Goal: Communication & Community: Answer question/provide support

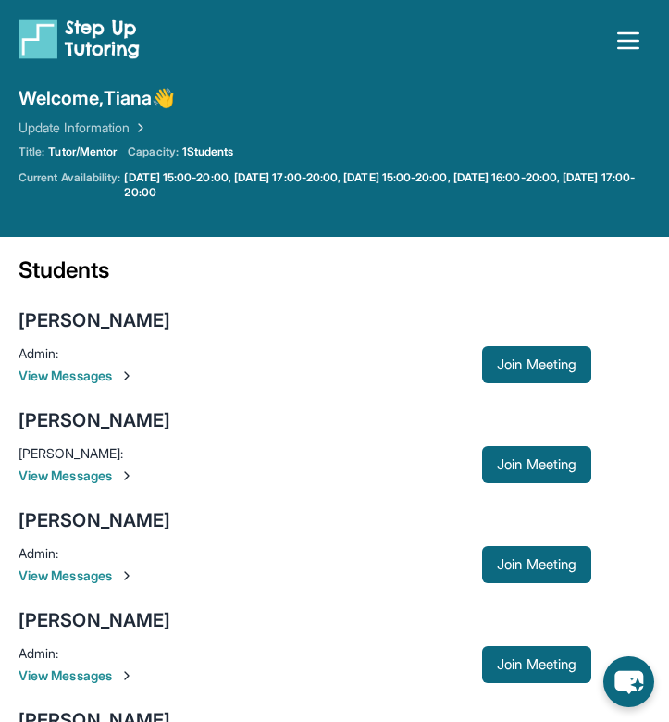
click at [663, 275] on main "Current Students 5 First Match : [DATE] Sessions 5 Last 30 days : 5 Sessions Tu…" at bounding box center [334, 632] width 669 height 790
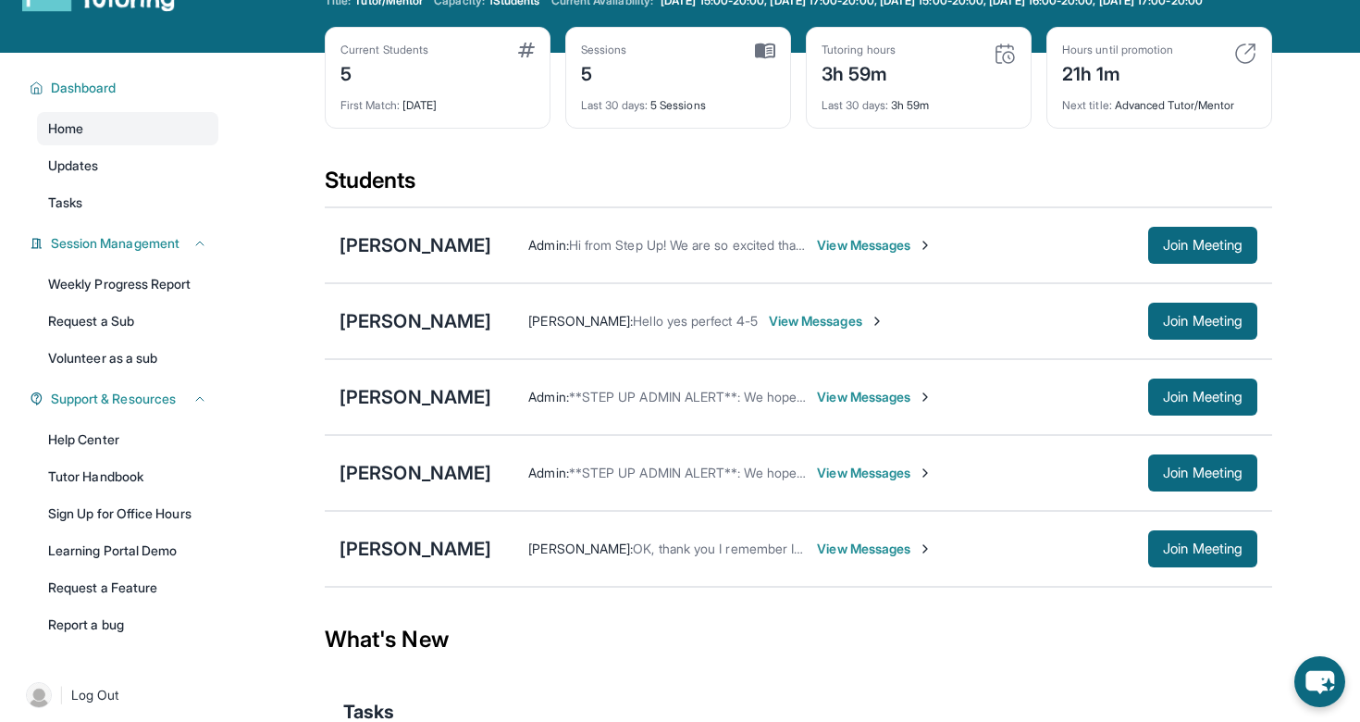
scroll to position [65, 0]
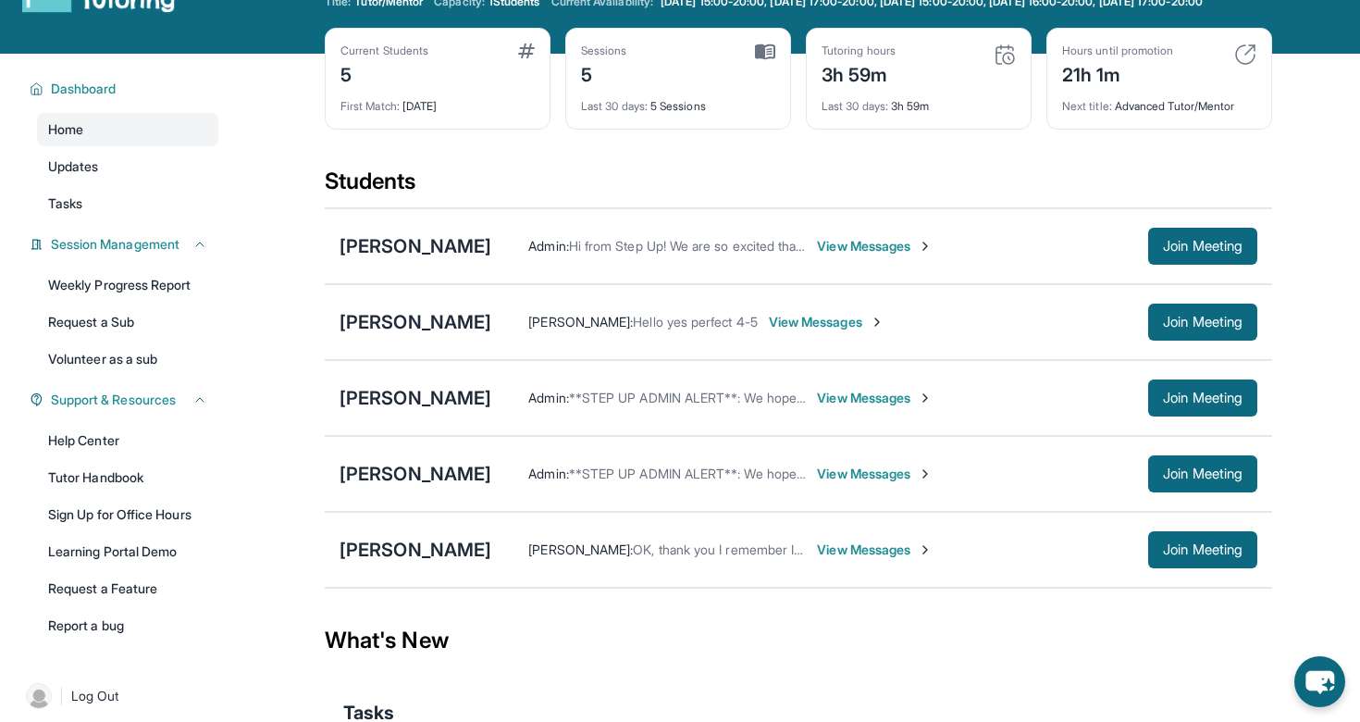
click at [668, 255] on span "View Messages" at bounding box center [875, 246] width 116 height 19
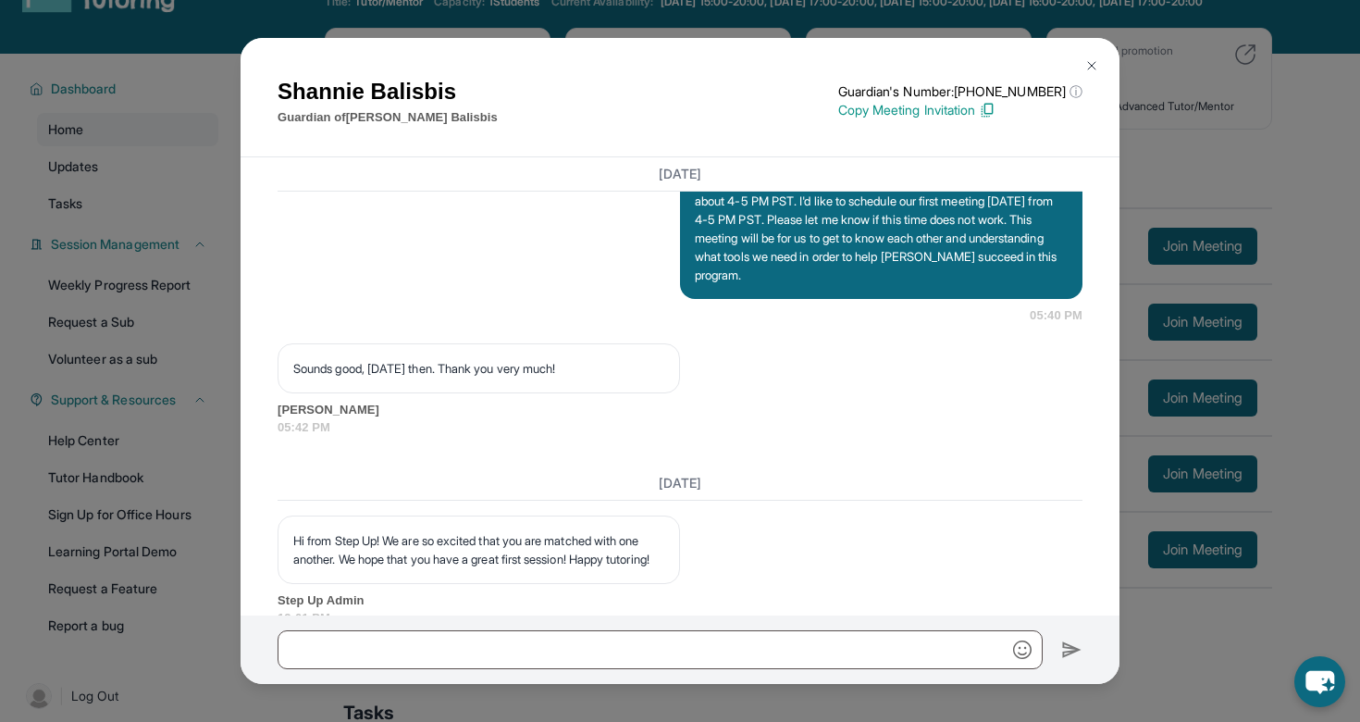
scroll to position [2137, 0]
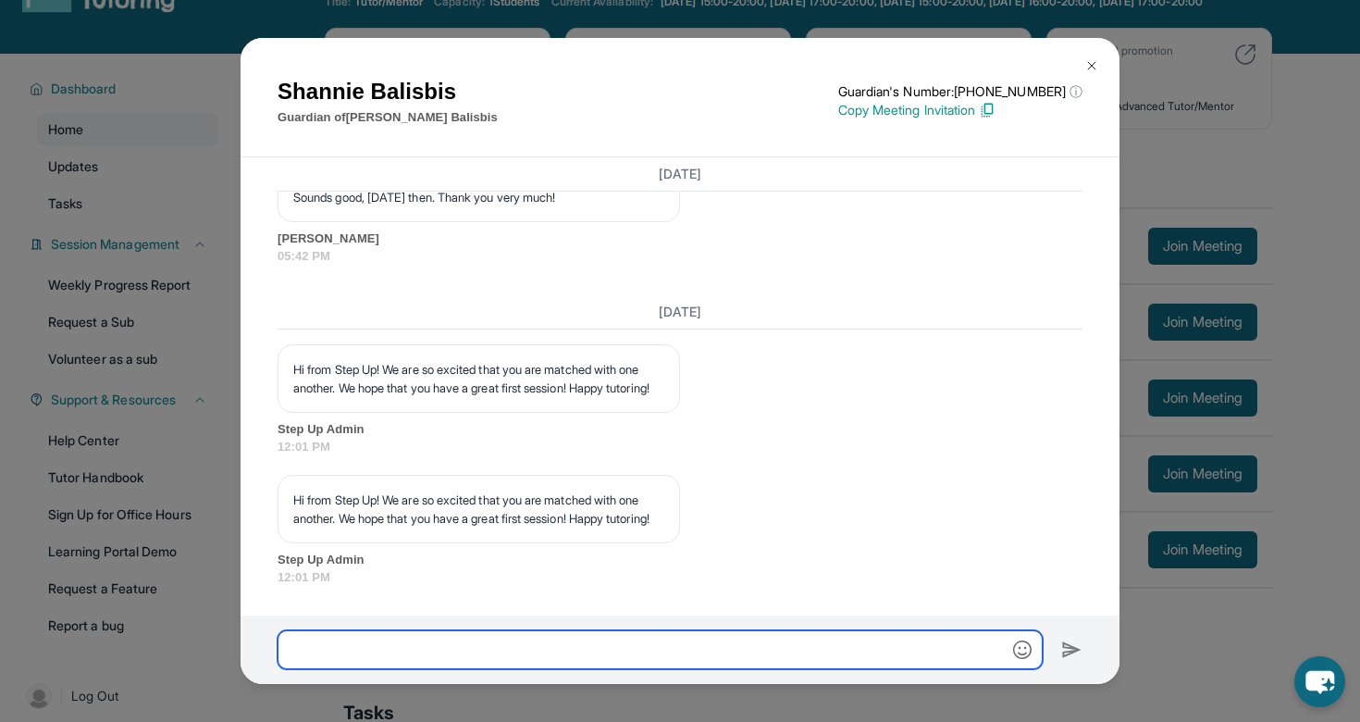
click at [517, 639] on input "text" at bounding box center [660, 649] width 765 height 39
type input "**********"
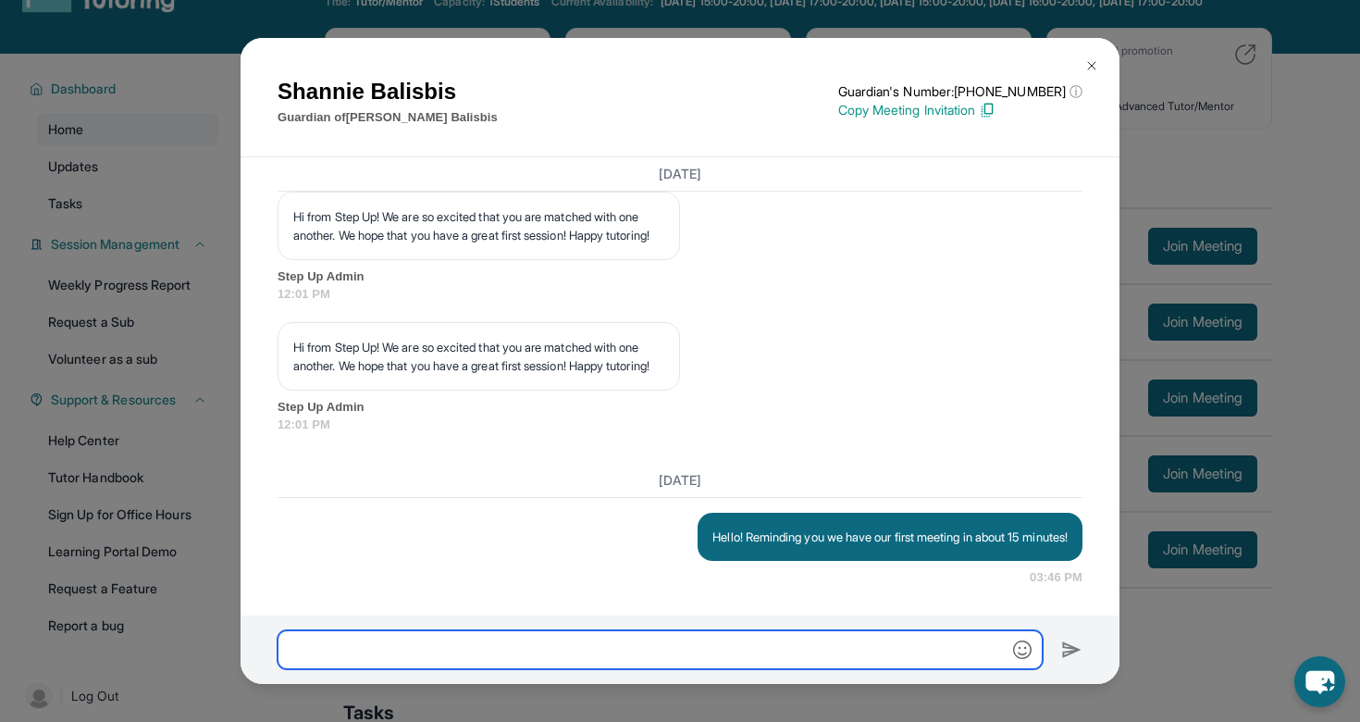
scroll to position [2309, 0]
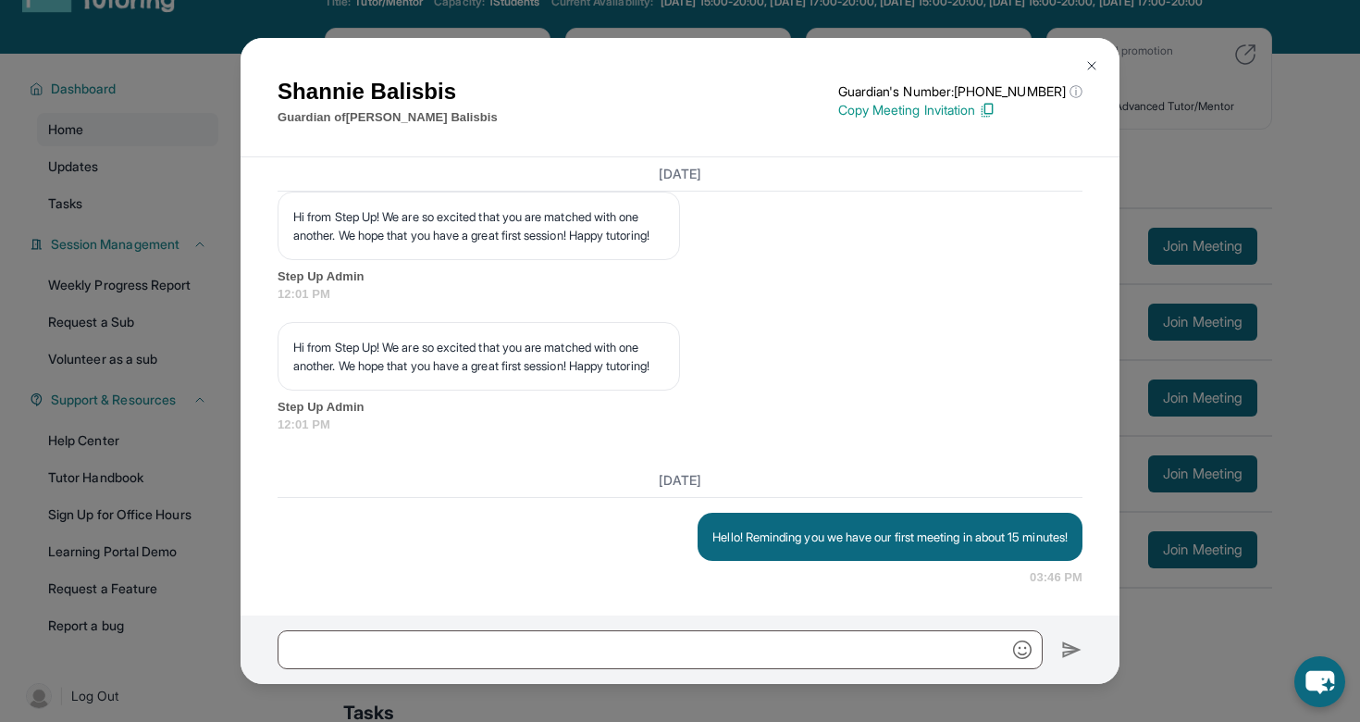
click at [668, 58] on img at bounding box center [1091, 65] width 15 height 15
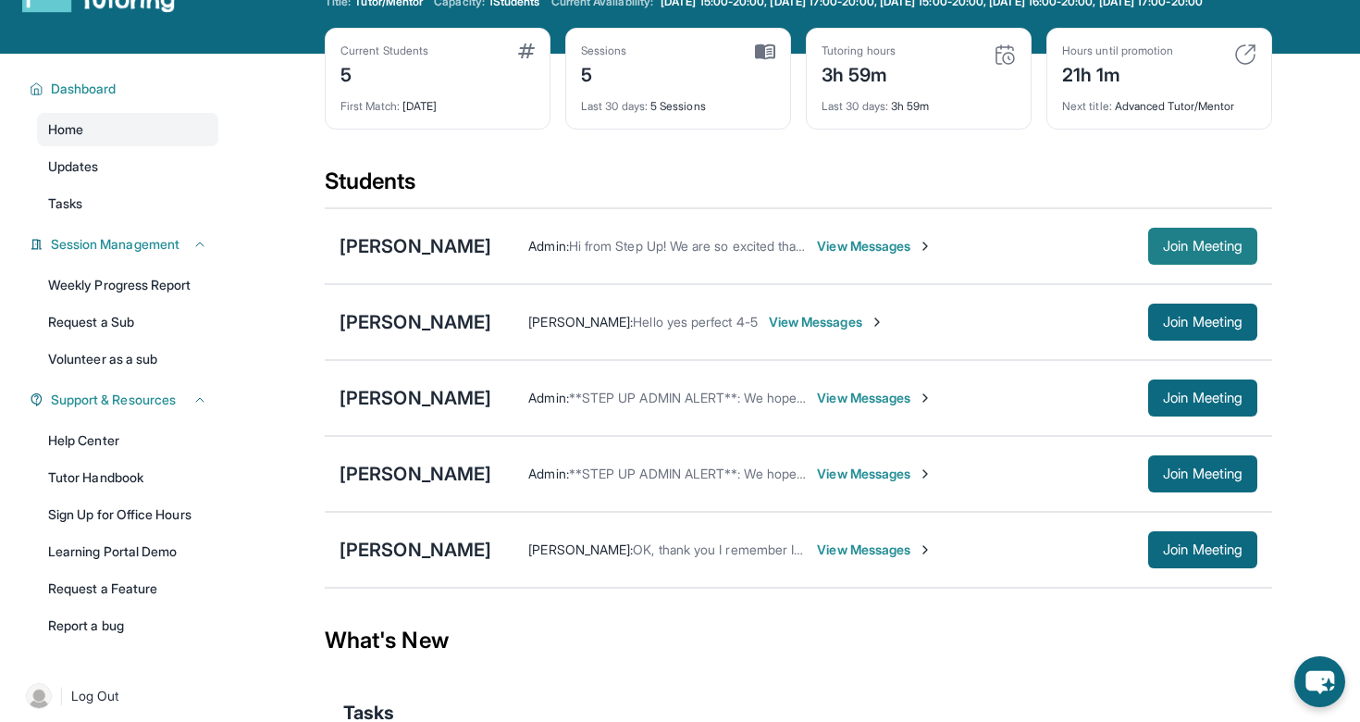
click at [668, 252] on span "Join Meeting" at bounding box center [1203, 246] width 80 height 11
click at [388, 257] on div "[PERSON_NAME]" at bounding box center [416, 246] width 152 height 26
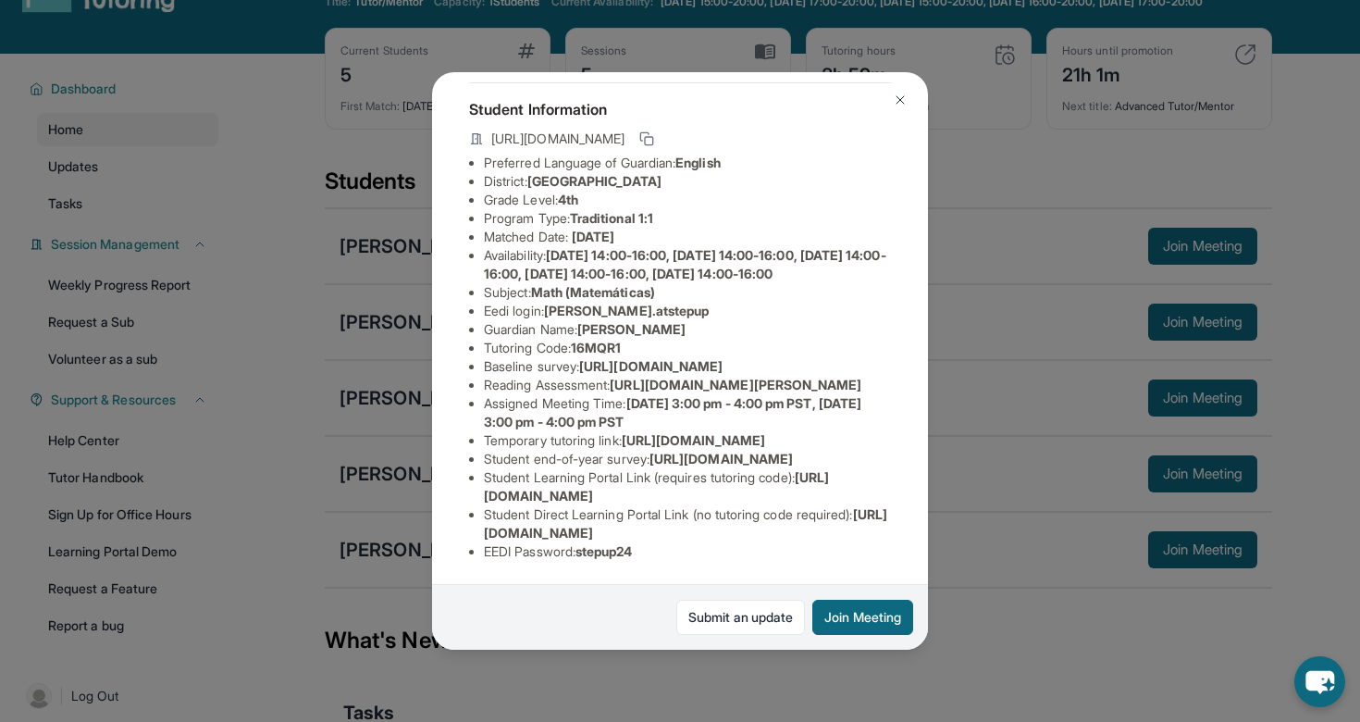
scroll to position [176, 0]
drag, startPoint x: 551, startPoint y: 242, endPoint x: 768, endPoint y: 242, distance: 216.5
click at [668, 302] on li "Eedi login : [PERSON_NAME].atstepup" at bounding box center [687, 311] width 407 height 19
copy span "[PERSON_NAME].atstepup"
click at [660, 357] on li "Baseline survey : [URL][DOMAIN_NAME]" at bounding box center [687, 366] width 407 height 19
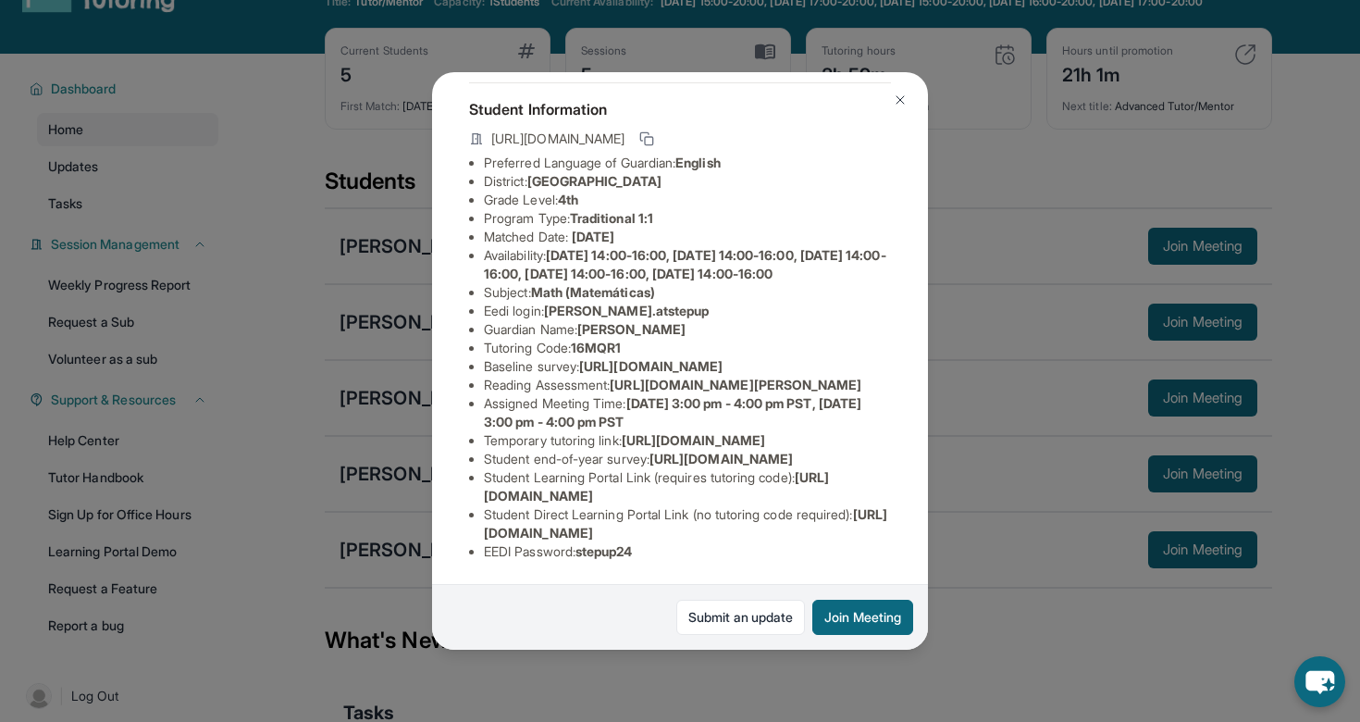
scroll to position [244, 659]
drag, startPoint x: 484, startPoint y: 246, endPoint x: 805, endPoint y: 280, distance: 322.9
click at [668, 358] on span "[URL][DOMAIN_NAME]" at bounding box center [650, 366] width 143 height 16
copy span "[URL][DOMAIN_NAME]"
click at [668, 103] on img at bounding box center [900, 100] width 15 height 15
